Goal: Task Accomplishment & Management: Manage account settings

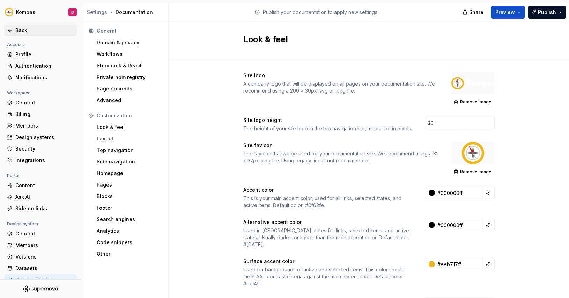
click at [13, 30] on div "Back" at bounding box center [40, 30] width 67 height 7
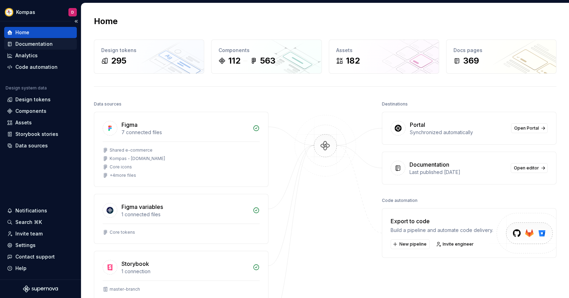
click at [21, 46] on div "Documentation" at bounding box center [33, 43] width 37 height 7
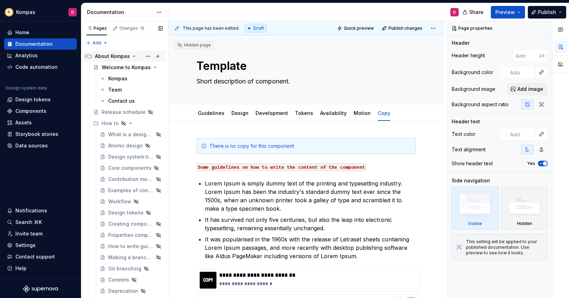
click at [134, 57] on icon "Page tree" at bounding box center [134, 56] width 6 height 6
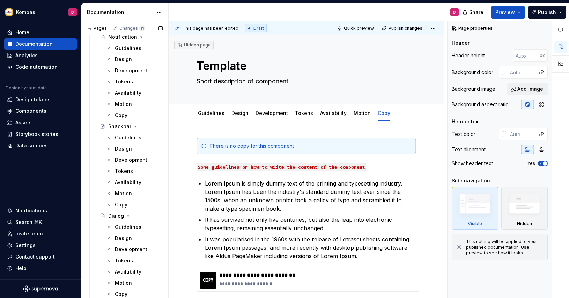
scroll to position [1721, 0]
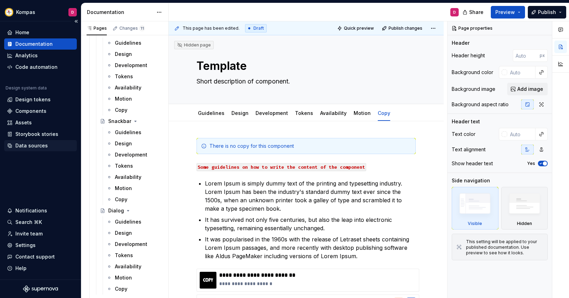
click at [123, 134] on div "Guidelines" at bounding box center [128, 132] width 27 height 7
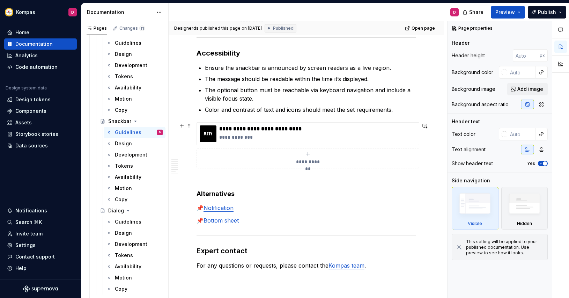
scroll to position [847, 0]
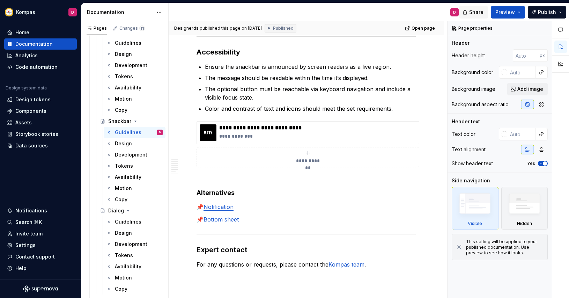
type textarea "*"
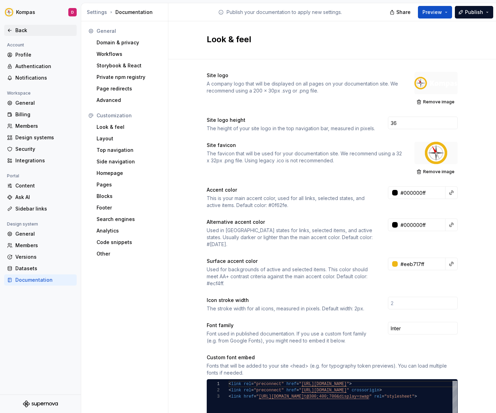
click at [12, 34] on div "Back" at bounding box center [40, 30] width 73 height 11
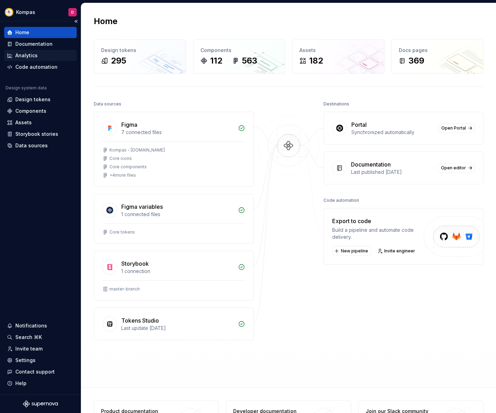
click at [38, 60] on div "Analytics" at bounding box center [40, 55] width 73 height 11
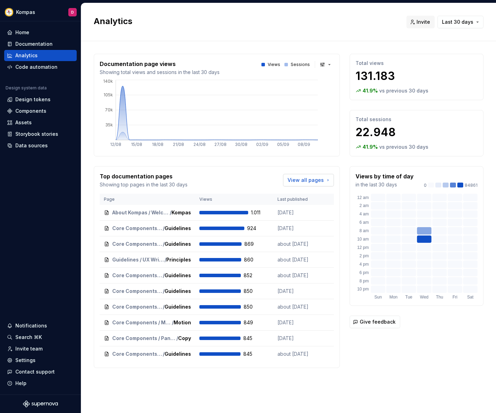
click at [324, 183] on link "View all pages" at bounding box center [308, 180] width 51 height 13
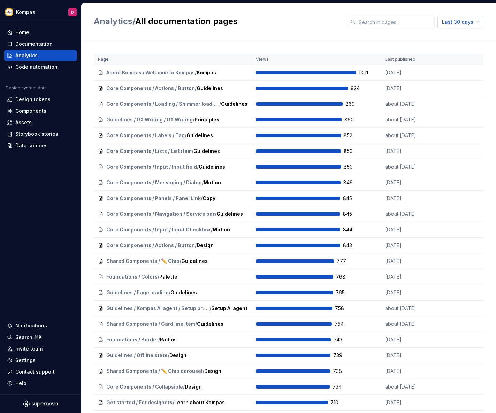
click at [472, 25] on span "Last 30 days" at bounding box center [457, 21] width 31 height 7
click at [453, 82] on div "Last year" at bounding box center [449, 81] width 59 height 7
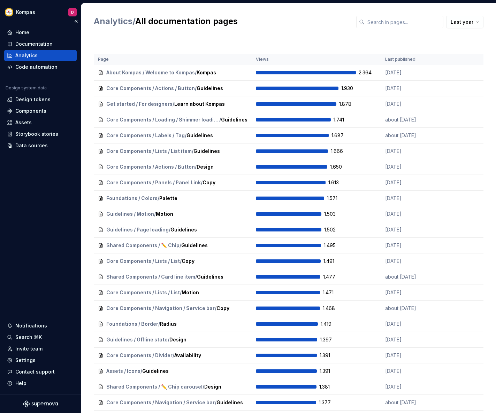
click at [66, 52] on div "Analytics" at bounding box center [40, 55] width 67 height 7
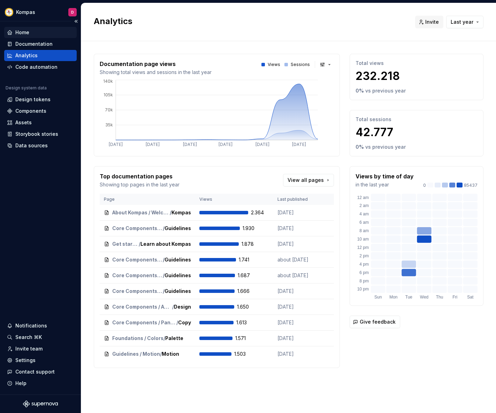
click at [14, 33] on div "Home" at bounding box center [40, 32] width 67 height 7
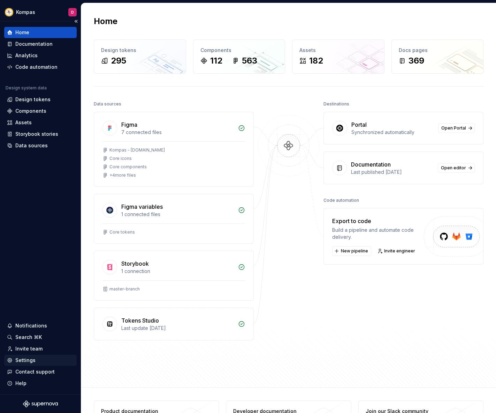
click at [21, 357] on div "Settings" at bounding box center [25, 360] width 20 height 7
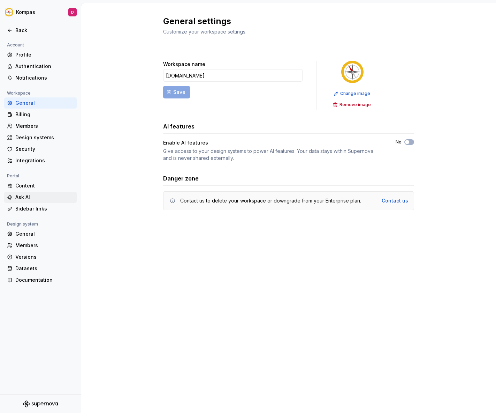
click at [27, 194] on div "Ask AI" at bounding box center [44, 197] width 59 height 7
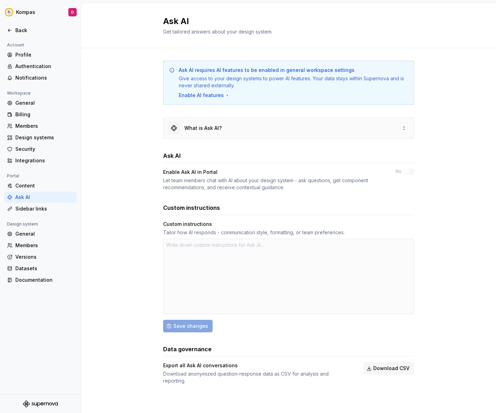
click at [288, 127] on div "What is Ask AI?" at bounding box center [289, 128] width 250 height 21
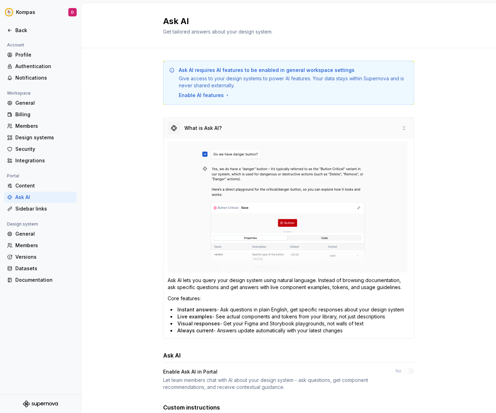
click at [288, 127] on div "What is Ask AI?" at bounding box center [289, 128] width 250 height 21
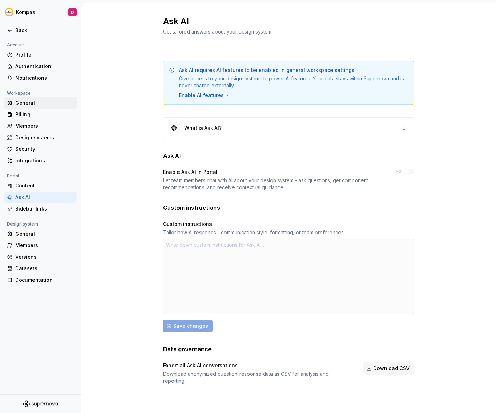
click at [14, 97] on div "General" at bounding box center [40, 102] width 73 height 11
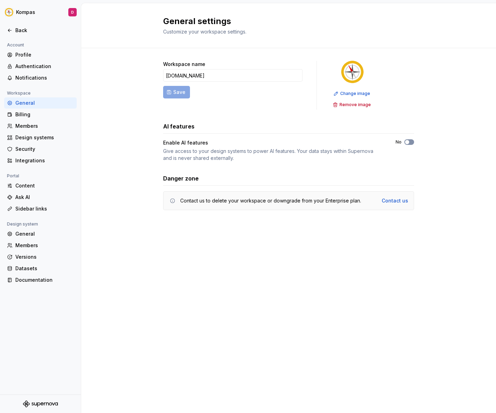
click at [407, 143] on span "button" at bounding box center [407, 142] width 4 height 4
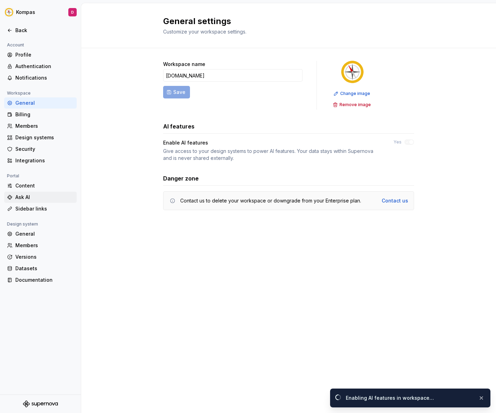
click at [29, 199] on div "Ask AI" at bounding box center [44, 197] width 59 height 7
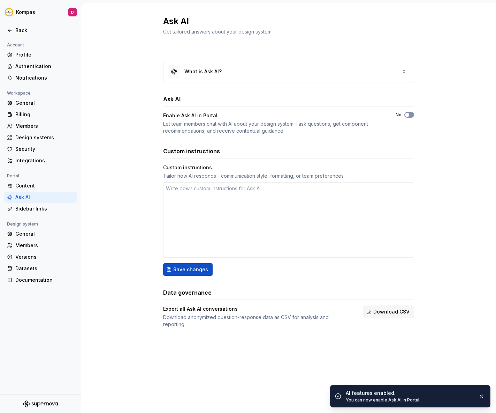
click at [409, 115] on span "button" at bounding box center [407, 115] width 4 height 4
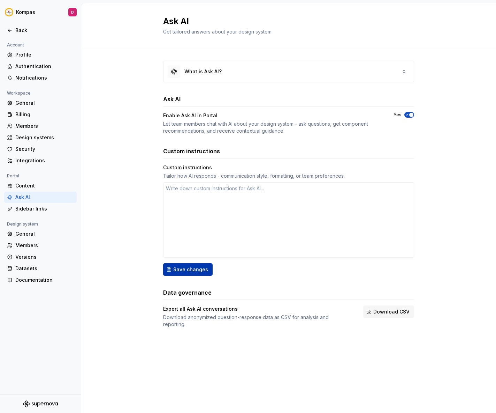
click at [168, 273] on button "Save changes" at bounding box center [188, 269] width 50 height 13
click at [346, 75] on div "What is Ask AI?" at bounding box center [289, 71] width 250 height 21
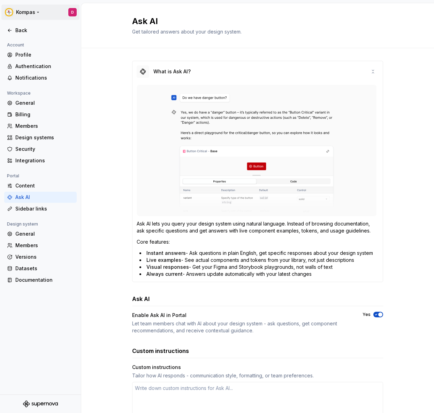
click at [26, 13] on html "Kompas D Back Account Profile Authentication Notifications Workspace General Bi…" at bounding box center [217, 206] width 434 height 413
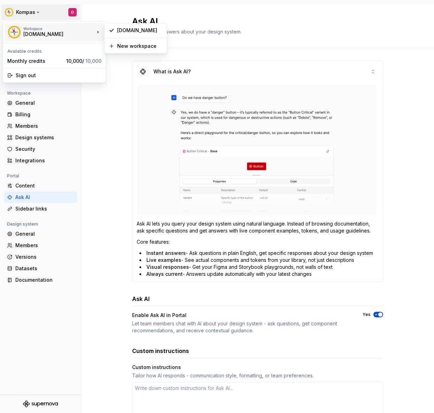
click at [36, 33] on div "[DOMAIN_NAME]" at bounding box center [52, 34] width 59 height 7
click at [128, 32] on div "[DOMAIN_NAME]" at bounding box center [139, 30] width 45 height 7
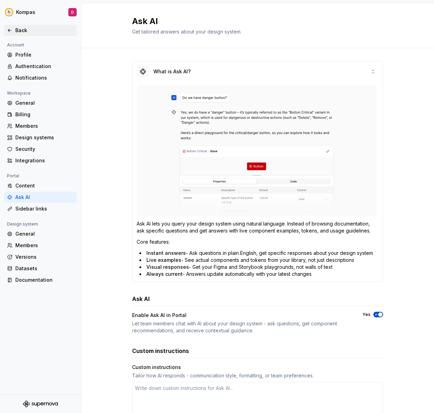
click at [16, 32] on div "Back" at bounding box center [44, 30] width 59 height 7
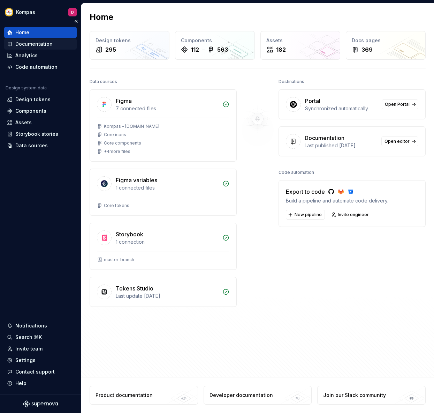
click at [24, 46] on div "Documentation" at bounding box center [33, 43] width 37 height 7
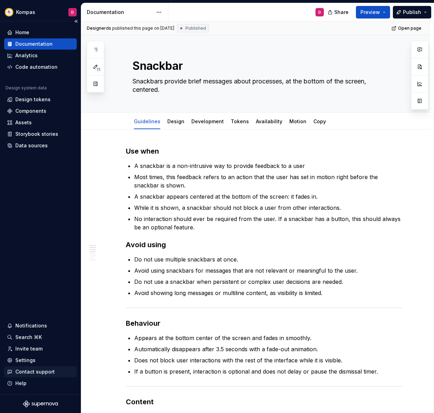
click at [35, 369] on div "Contact support" at bounding box center [34, 371] width 39 height 7
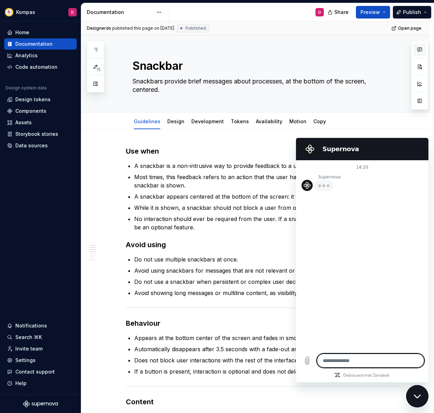
type textarea "*"
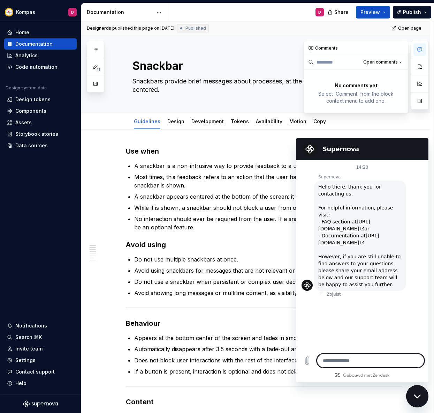
type textarea "*"
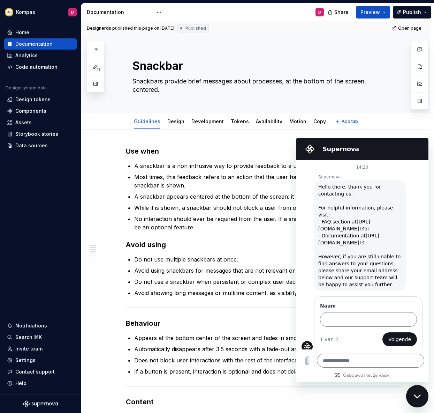
click at [360, 126] on div "Guidelines Design Development Tokens Availability Motion Copy Add tab" at bounding box center [264, 121] width 272 height 15
type textarea "*"
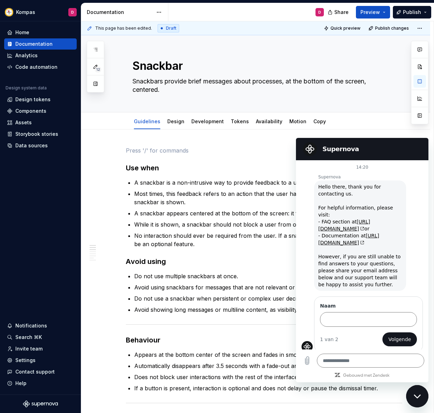
click at [415, 395] on icon "Berichtenvenster sluiten" at bounding box center [417, 396] width 7 height 5
type textarea "*"
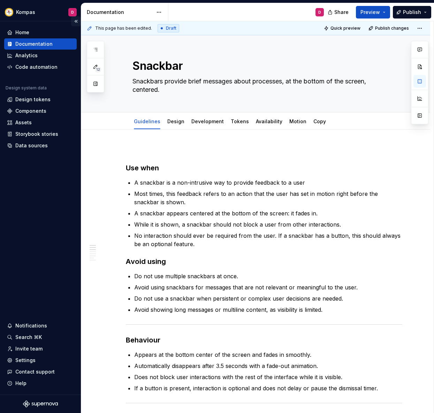
click at [74, 20] on button "Collapse sidebar" at bounding box center [76, 21] width 10 height 10
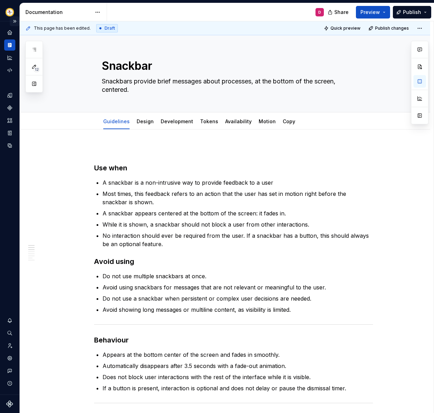
click at [11, 18] on button "Expand sidebar" at bounding box center [15, 21] width 10 height 10
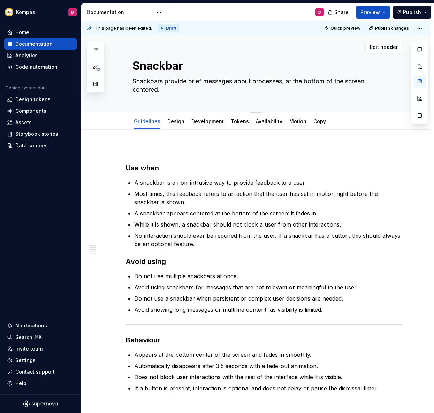
type textarea "*"
click at [44, 31] on div "Home" at bounding box center [40, 32] width 67 height 7
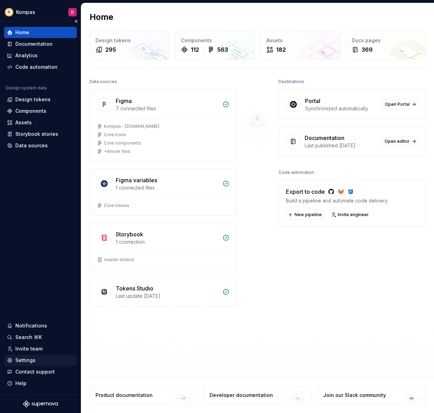
click at [35, 362] on div "Settings" at bounding box center [40, 360] width 67 height 7
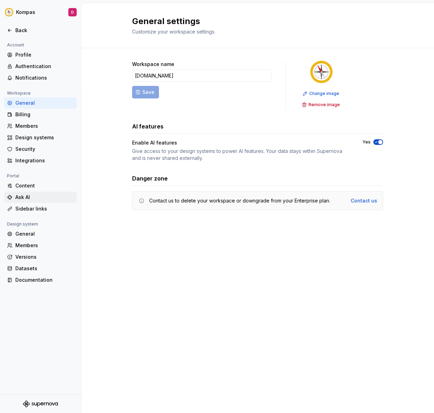
click at [33, 197] on div "Ask AI" at bounding box center [44, 197] width 59 height 7
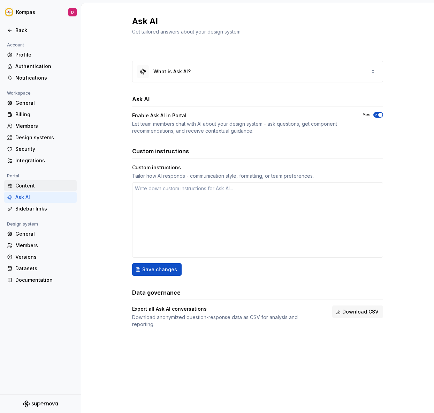
click at [21, 185] on div "Content" at bounding box center [44, 185] width 59 height 7
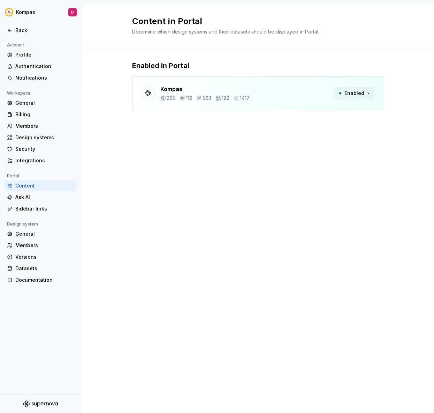
click at [351, 94] on span "Enabled" at bounding box center [355, 93] width 20 height 7
click at [350, 94] on span "Enabled" at bounding box center [355, 93] width 20 height 7
click at [161, 97] on icon at bounding box center [163, 98] width 6 height 6
click at [176, 98] on div "295 112 563 182 1417" at bounding box center [204, 98] width 89 height 7
drag, startPoint x: 194, startPoint y: 98, endPoint x: 248, endPoint y: 98, distance: 54.8
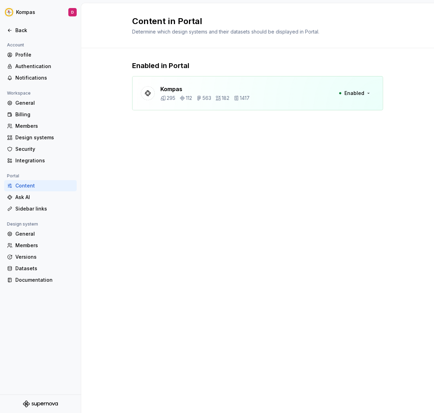
click at [194, 98] on div "295 112 563 182 1417" at bounding box center [204, 98] width 89 height 7
drag, startPoint x: 252, startPoint y: 98, endPoint x: 305, endPoint y: 98, distance: 53.0
click at [252, 98] on div "Kompas 295 112 563 182 1417 Enabled" at bounding box center [257, 93] width 251 height 34
click at [364, 92] on span "Enabled" at bounding box center [355, 93] width 20 height 7
click at [362, 92] on span "Enabled" at bounding box center [355, 93] width 20 height 7
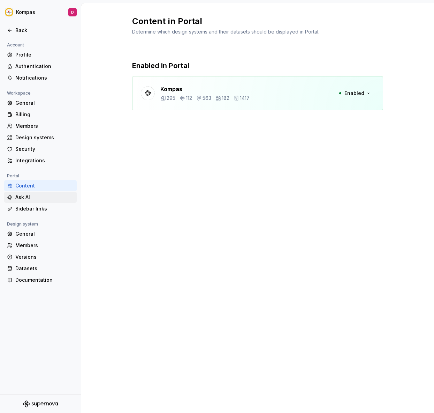
click at [22, 199] on div "Ask AI" at bounding box center [44, 197] width 59 height 7
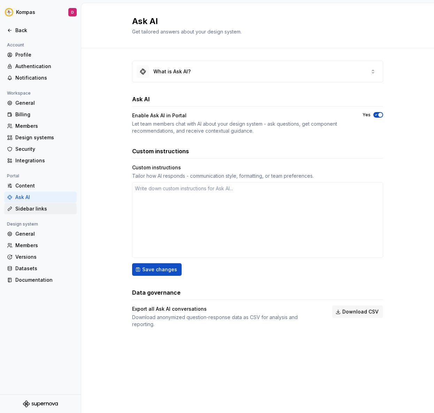
click at [27, 210] on div "Sidebar links" at bounding box center [44, 208] width 59 height 7
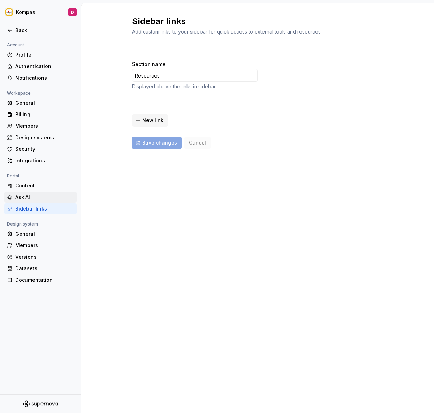
click at [18, 195] on div "Ask AI" at bounding box center [44, 197] width 59 height 7
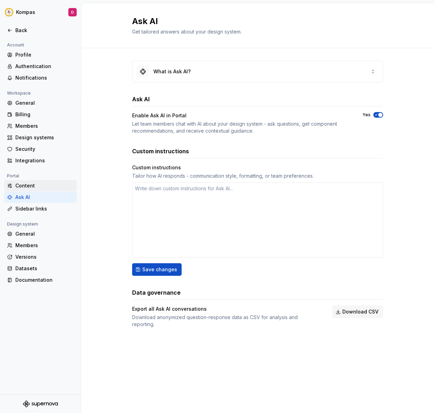
click at [25, 185] on div "Content" at bounding box center [44, 185] width 59 height 7
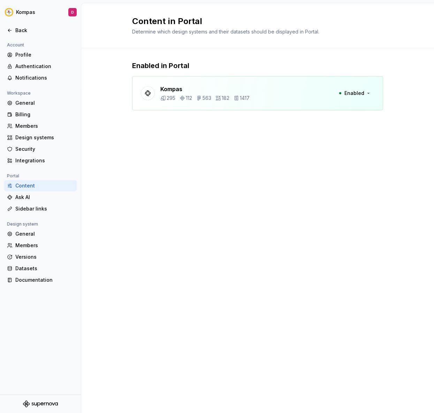
click at [243, 79] on div "Kompas 295 112 563 182 1417 Enabled" at bounding box center [257, 93] width 251 height 34
click at [18, 26] on div "Back" at bounding box center [40, 30] width 73 height 11
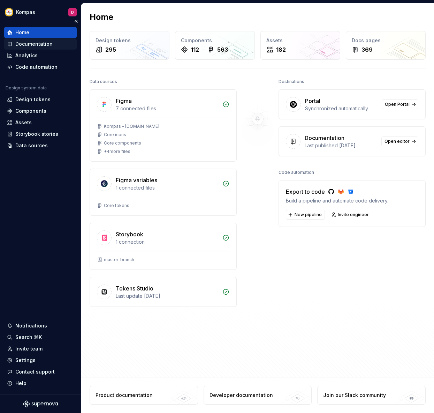
click at [21, 45] on div "Documentation" at bounding box center [33, 43] width 37 height 7
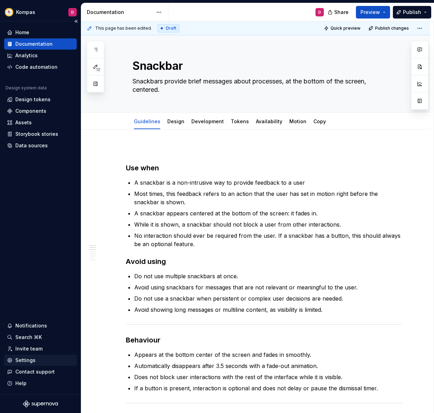
click at [22, 361] on div "Settings" at bounding box center [25, 360] width 20 height 7
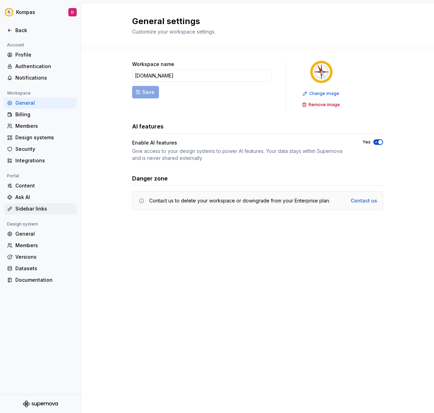
click at [39, 207] on div "Sidebar links" at bounding box center [44, 208] width 59 height 7
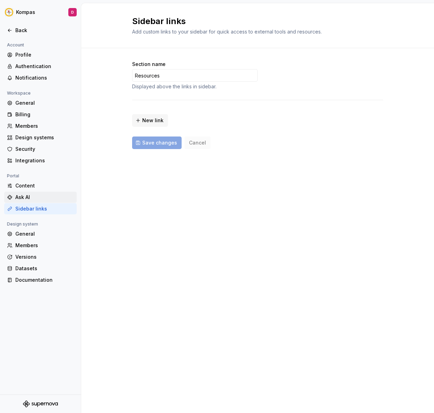
click at [34, 195] on div "Ask AI" at bounding box center [44, 197] width 59 height 7
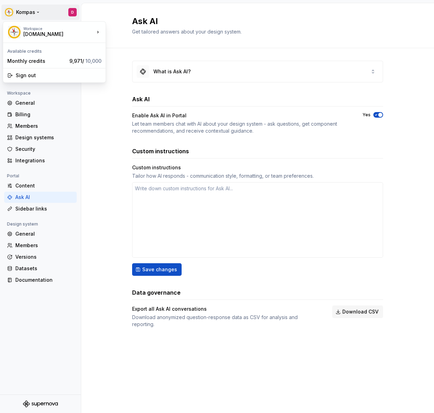
click at [19, 14] on html "Kompas D Back Account Profile Authentication Notifications Workspace General Bi…" at bounding box center [217, 206] width 434 height 413
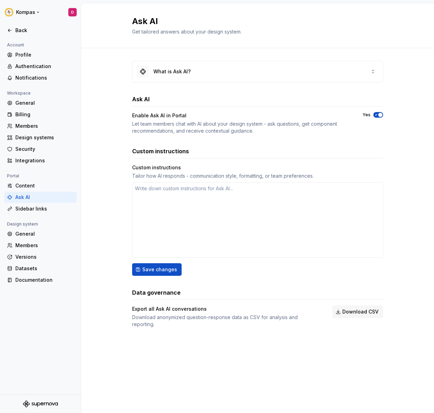
click at [22, 13] on html "Kompas D Back Account Profile Authentication Notifications Workspace General Bi…" at bounding box center [217, 206] width 434 height 413
click at [21, 36] on div "Back" at bounding box center [40, 30] width 73 height 11
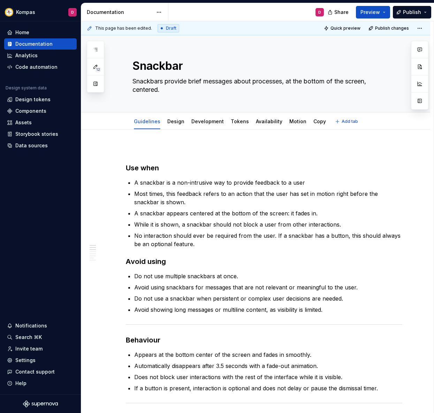
type textarea "*"
click at [27, 12] on html "Kompas D Home Documentation Analytics Code automation Design system data Design…" at bounding box center [217, 206] width 434 height 413
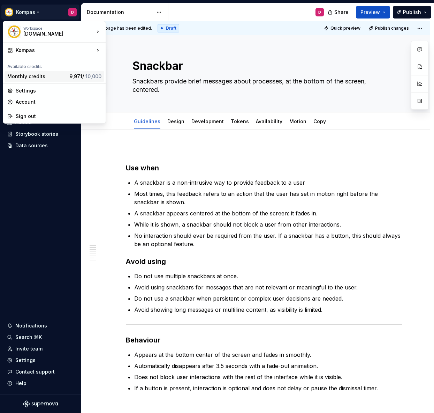
click at [40, 77] on div "Monthly credits" at bounding box center [36, 76] width 59 height 7
type textarea "*"
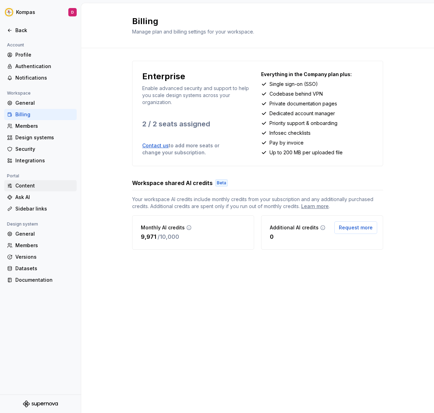
click at [26, 186] on div "Content" at bounding box center [44, 185] width 59 height 7
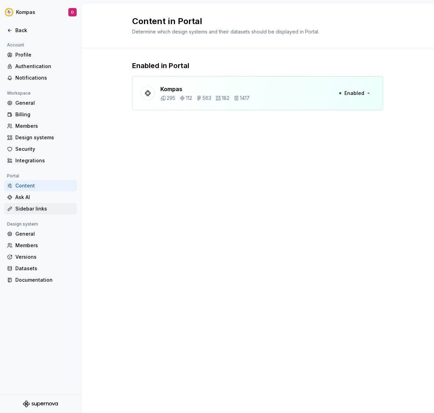
click at [34, 210] on div "Sidebar links" at bounding box center [44, 208] width 59 height 7
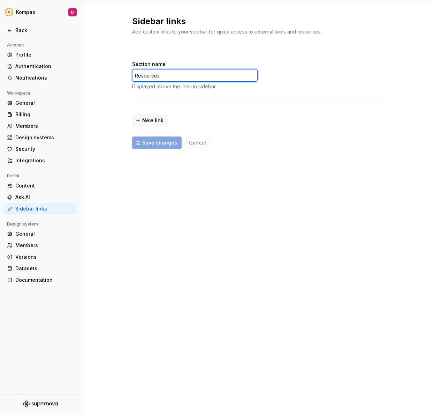
click at [188, 72] on input "Resources" at bounding box center [195, 75] width 126 height 13
type input "R"
type input "Ask Kompas AI"
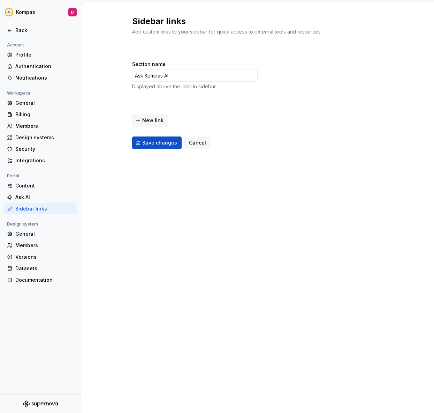
click at [168, 142] on span "Save changes" at bounding box center [159, 142] width 35 height 7
click at [27, 197] on div "Ask AI" at bounding box center [44, 197] width 59 height 7
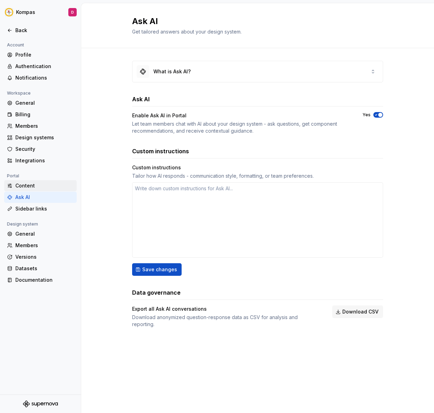
click at [35, 185] on div "Content" at bounding box center [44, 185] width 59 height 7
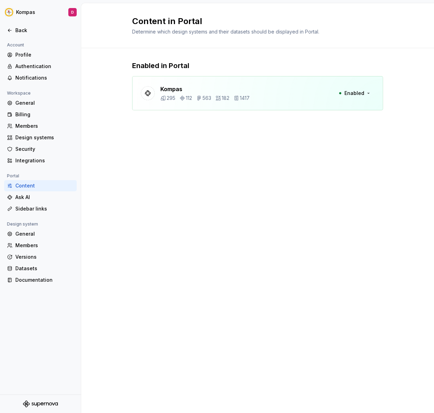
click at [219, 74] on div "Enabled in Portal Kompas 295 112 563 182 1417 Enabled" at bounding box center [257, 86] width 251 height 50
click at [357, 93] on span "Enabled" at bounding box center [355, 93] width 20 height 7
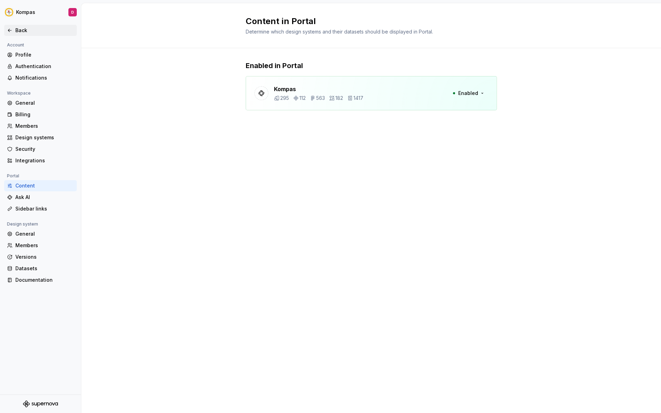
click at [14, 28] on div "Back" at bounding box center [40, 30] width 67 height 7
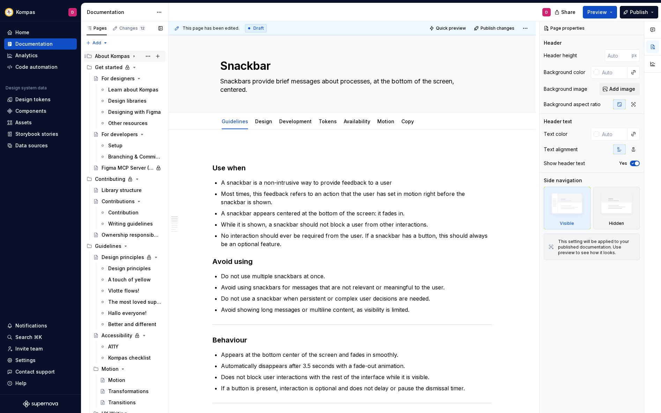
click at [113, 56] on div "About Kompas" at bounding box center [112, 56] width 35 height 7
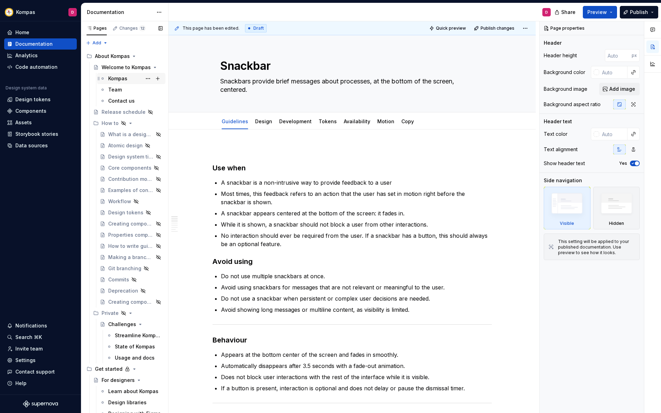
click at [114, 81] on div "Kompas" at bounding box center [117, 78] width 19 height 7
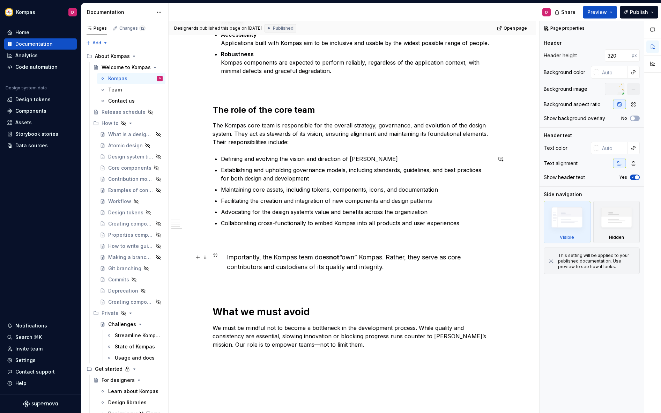
scroll to position [515, 0]
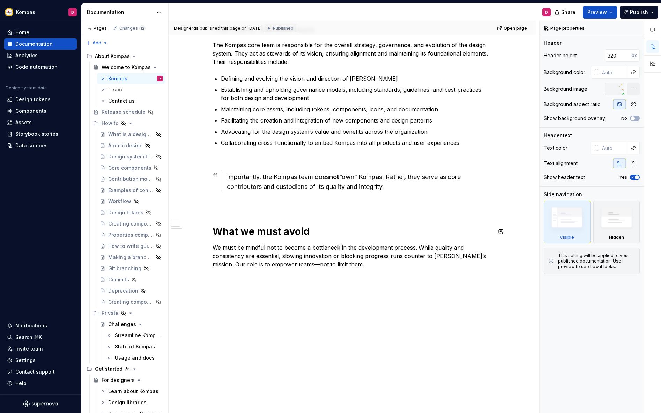
type textarea "*"
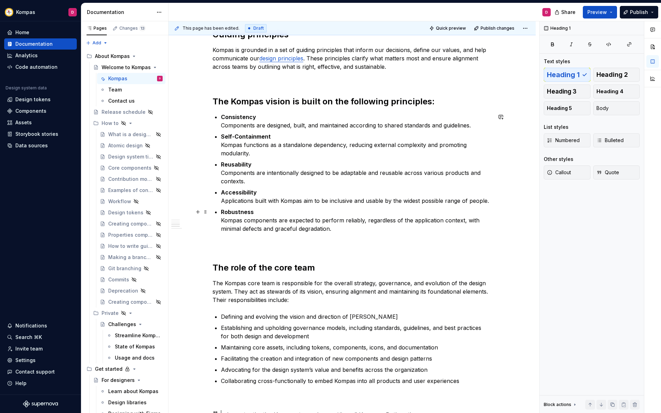
scroll to position [268, 0]
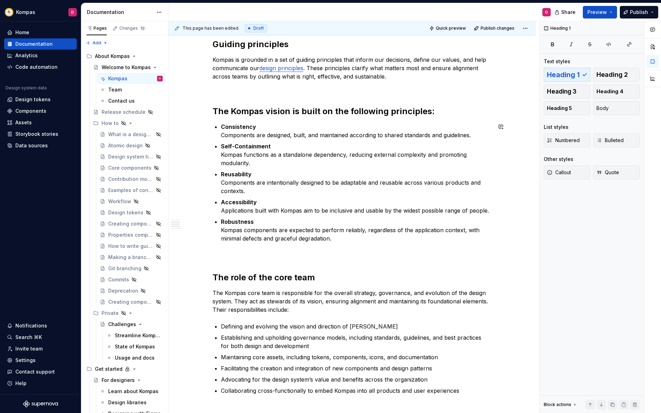
click at [232, 245] on div "Kompas serves as the foundation for all digital Jumbo products that our custome…" at bounding box center [351, 212] width 279 height 599
click at [229, 253] on p at bounding box center [351, 255] width 279 height 8
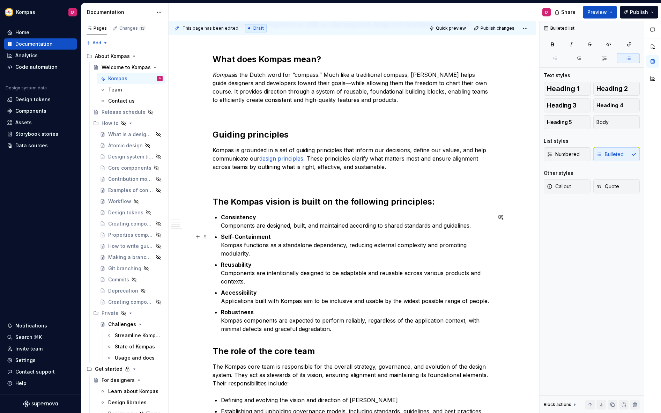
scroll to position [155, 0]
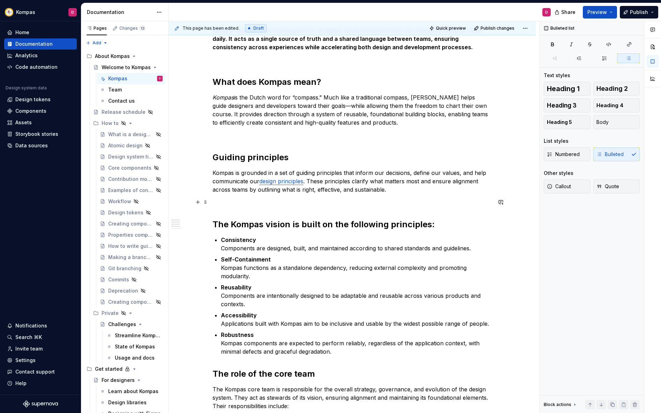
click at [227, 202] on p at bounding box center [351, 202] width 279 height 8
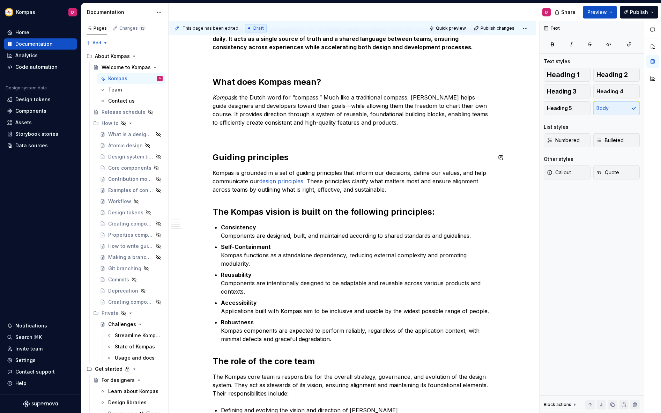
click at [235, 131] on p at bounding box center [351, 135] width 279 height 8
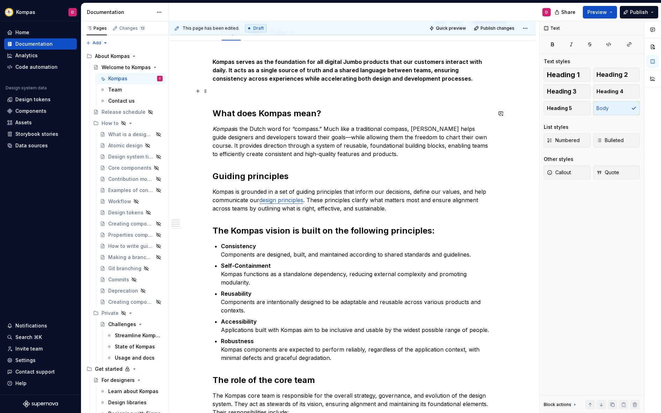
scroll to position [96, 0]
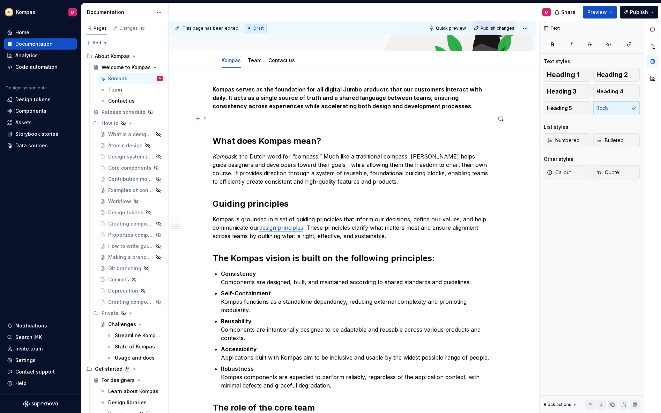
click at [228, 127] on div "Kompas serves as the foundation for all digital Jumbo products that our custome…" at bounding box center [351, 363] width 279 height 557
click at [227, 115] on p at bounding box center [351, 118] width 279 height 8
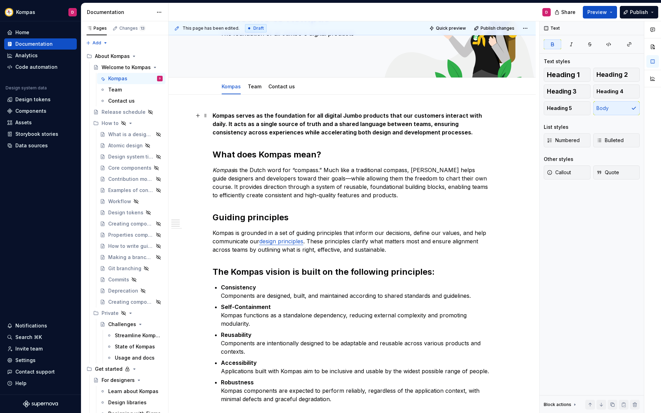
type textarea "*"
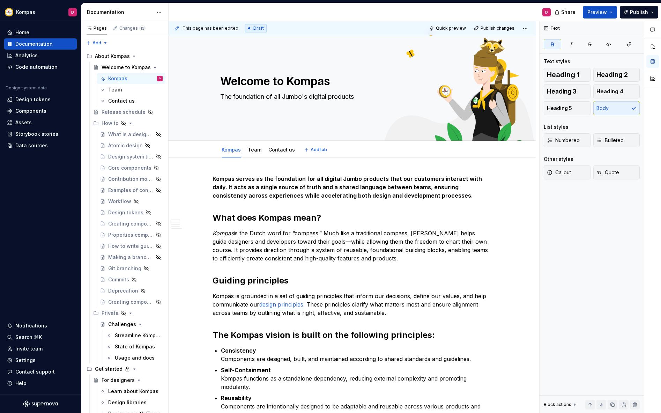
scroll to position [0, 0]
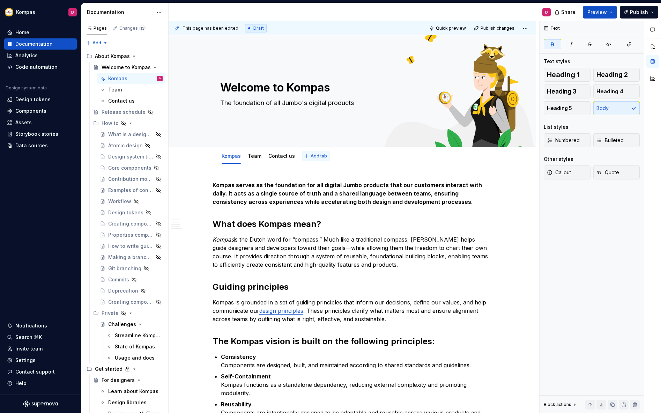
click at [308, 155] on button "Add tab" at bounding box center [316, 156] width 28 height 10
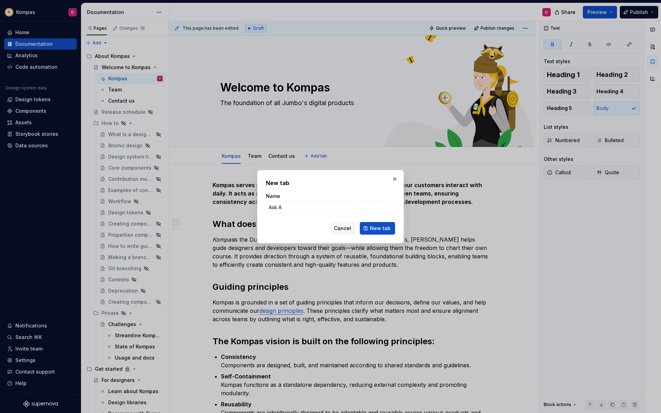
type input "Ask AI"
click at [376, 227] on span "New tab" at bounding box center [380, 228] width 21 height 7
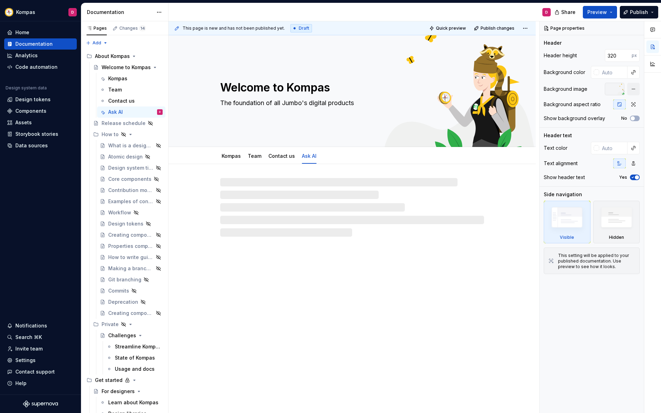
type textarea "*"
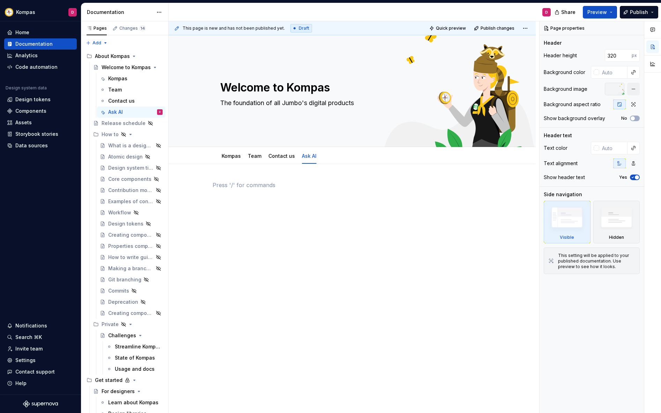
click at [248, 181] on p at bounding box center [351, 185] width 279 height 8
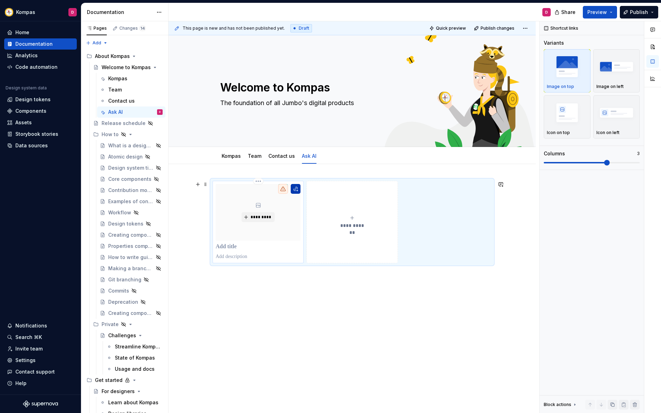
click at [297, 191] on button "button" at bounding box center [296, 189] width 10 height 10
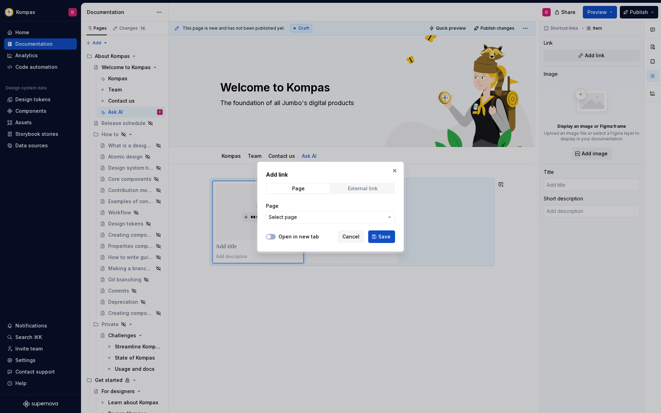
click at [347, 190] on span "External link" at bounding box center [362, 188] width 63 height 10
click at [297, 190] on div "Page" at bounding box center [298, 189] width 13 height 6
click at [305, 219] on span "Select page" at bounding box center [326, 216] width 115 height 7
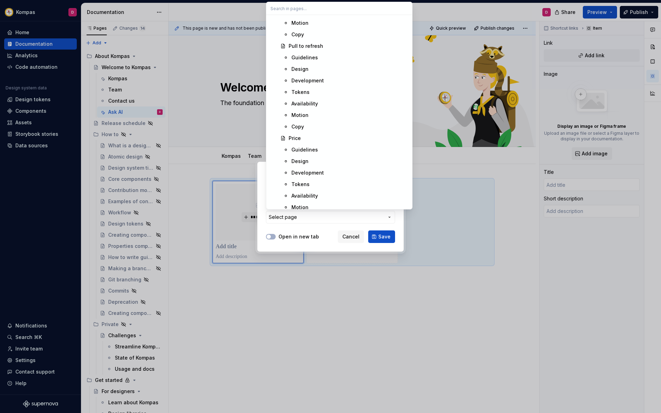
scroll to position [5069, 0]
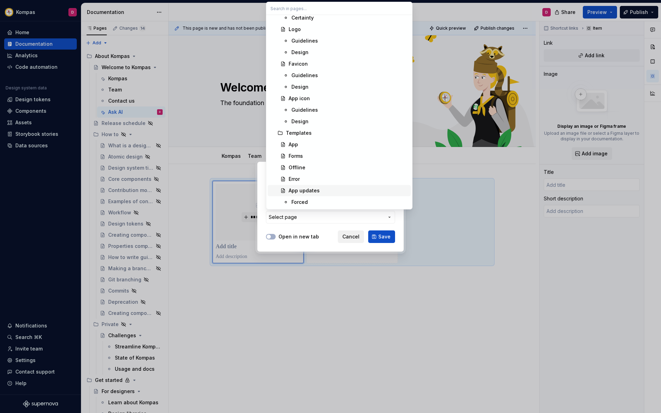
click at [351, 240] on div "Add link Page External link Page Select page Open in new tab Cancel Save" at bounding box center [330, 206] width 661 height 413
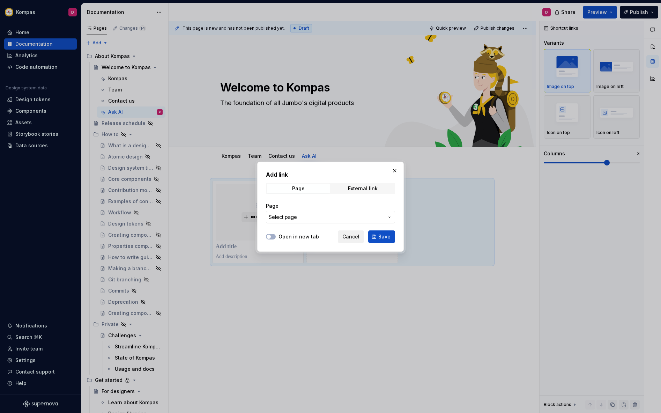
click at [352, 237] on span "Cancel" at bounding box center [350, 236] width 17 height 7
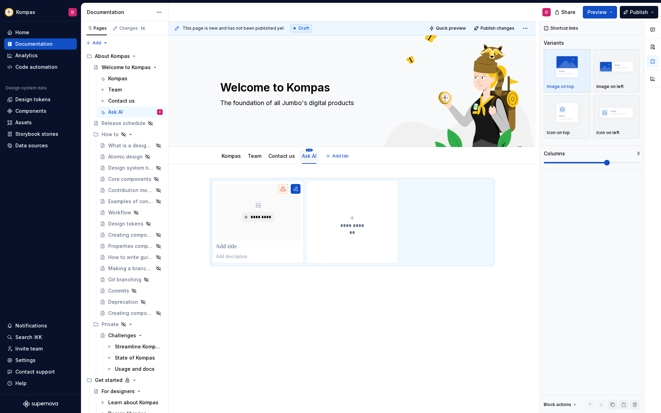
click at [309, 149] on html "Kompas D Home Documentation Analytics Code automation Design system data Design…" at bounding box center [330, 206] width 661 height 413
click at [323, 224] on div "Delete tab" at bounding box center [340, 225] width 45 height 7
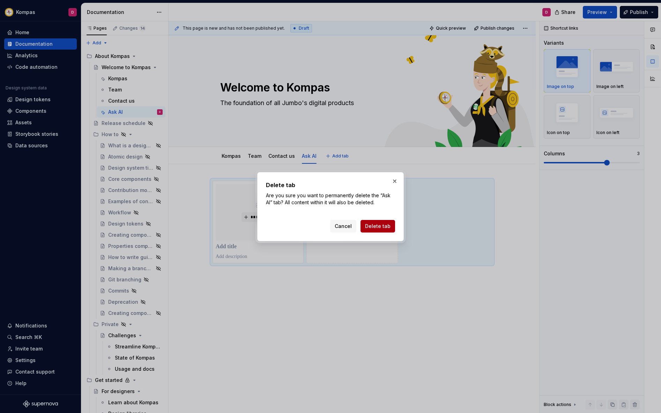
click at [375, 230] on button "Delete tab" at bounding box center [377, 226] width 35 height 13
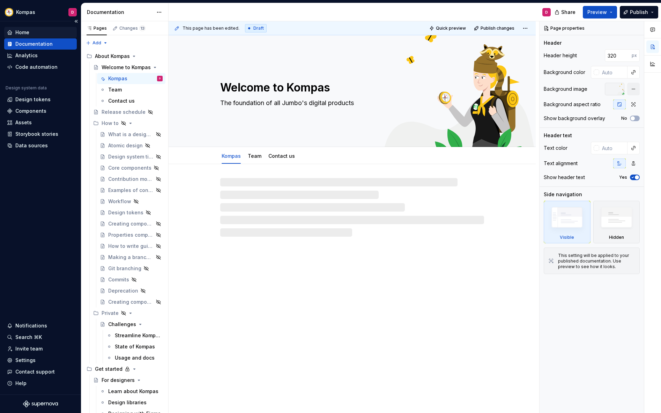
click at [25, 32] on div "Home" at bounding box center [22, 32] width 14 height 7
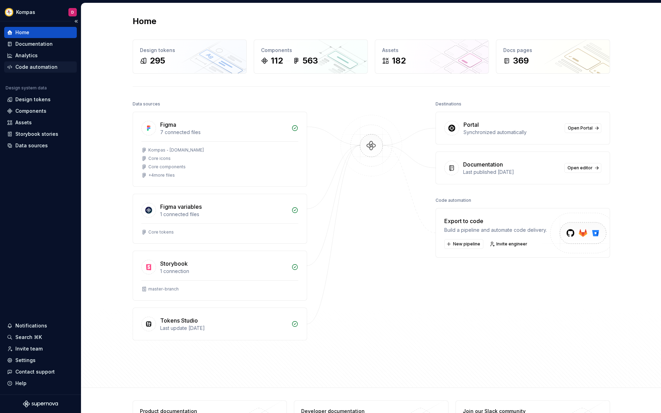
click at [25, 67] on div "Code automation" at bounding box center [36, 66] width 42 height 7
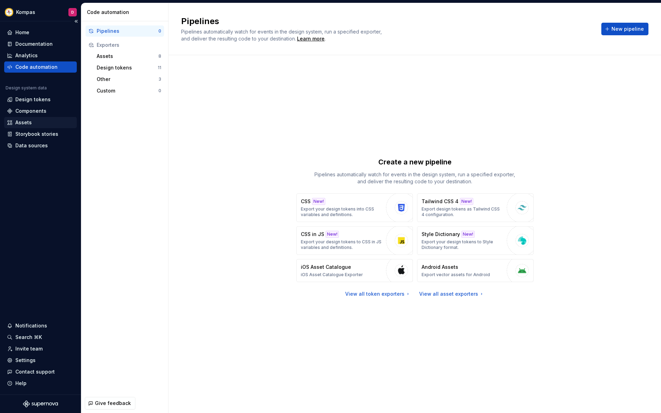
click at [28, 122] on div "Assets" at bounding box center [23, 122] width 16 height 7
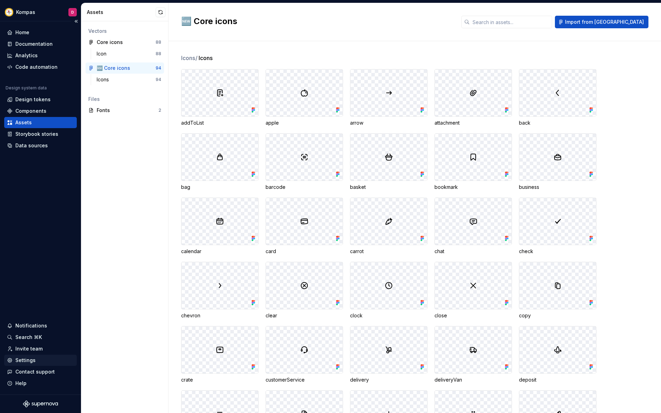
click at [28, 362] on div "Settings" at bounding box center [25, 360] width 20 height 7
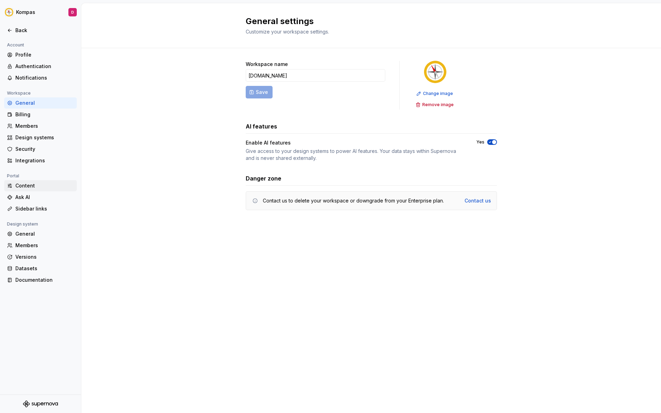
click at [29, 183] on div "Content" at bounding box center [44, 185] width 59 height 7
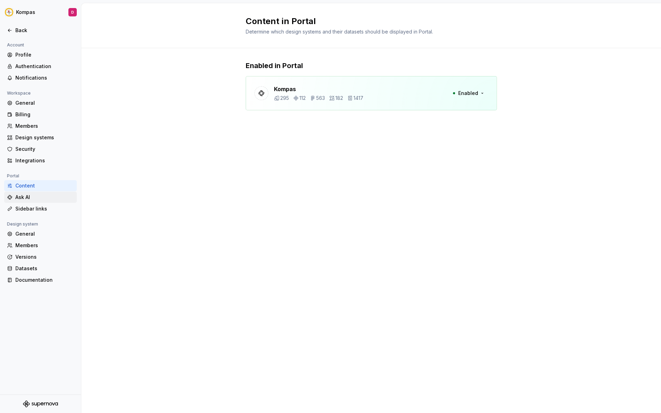
click at [27, 193] on div "Ask AI" at bounding box center [40, 197] width 73 height 11
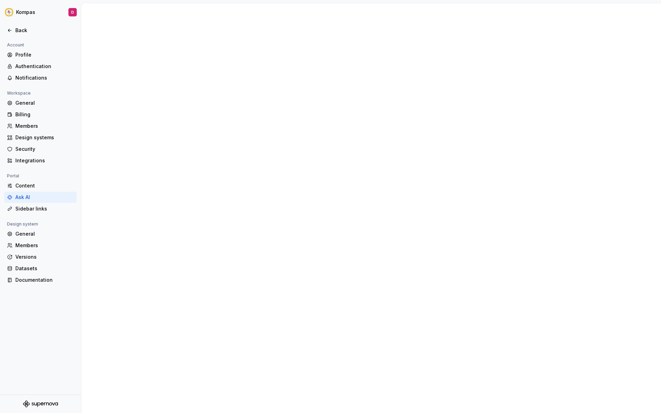
type textarea "*"
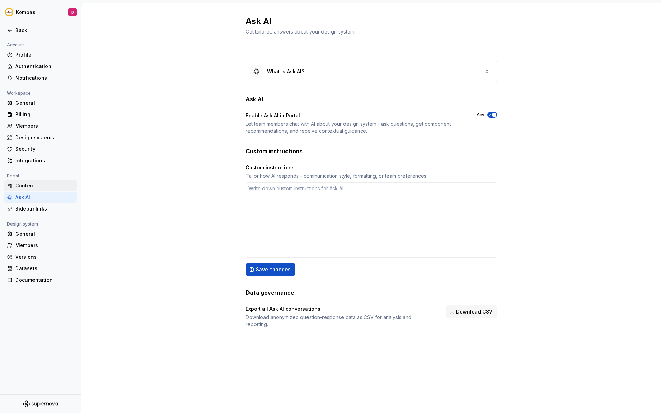
click at [30, 186] on div "Content" at bounding box center [44, 185] width 59 height 7
